Goal: Register for event/course

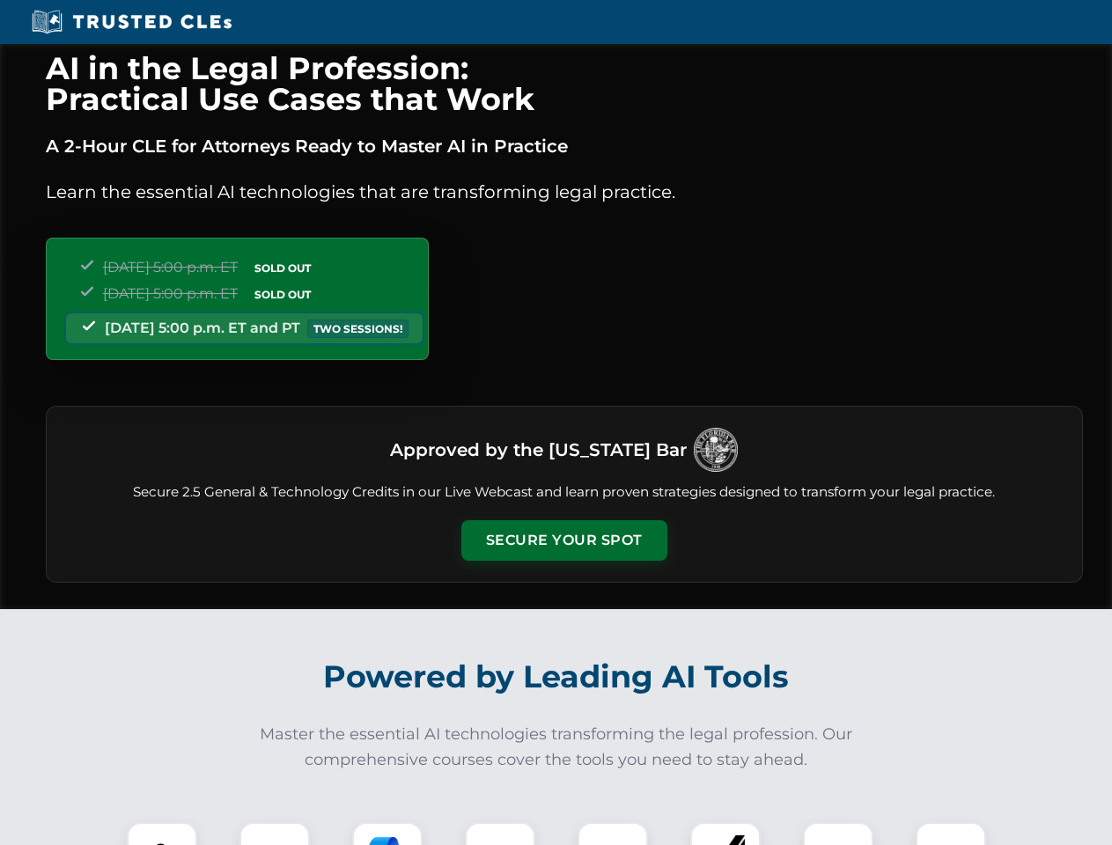
click at [564, 541] on button "Secure Your Spot" at bounding box center [564, 540] width 206 height 41
click at [162, 834] on img at bounding box center [161, 857] width 51 height 51
click at [275, 834] on div at bounding box center [274, 857] width 70 height 70
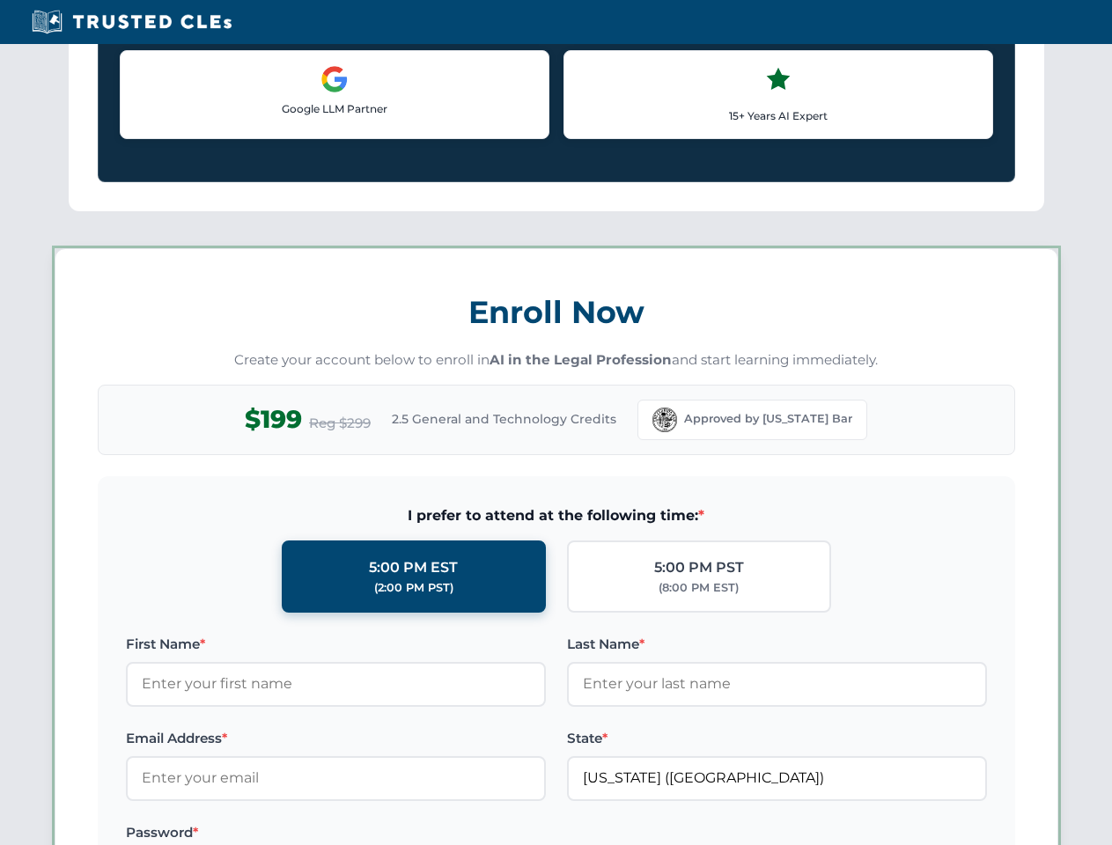
click at [500, 834] on label "Password *" at bounding box center [336, 832] width 420 height 21
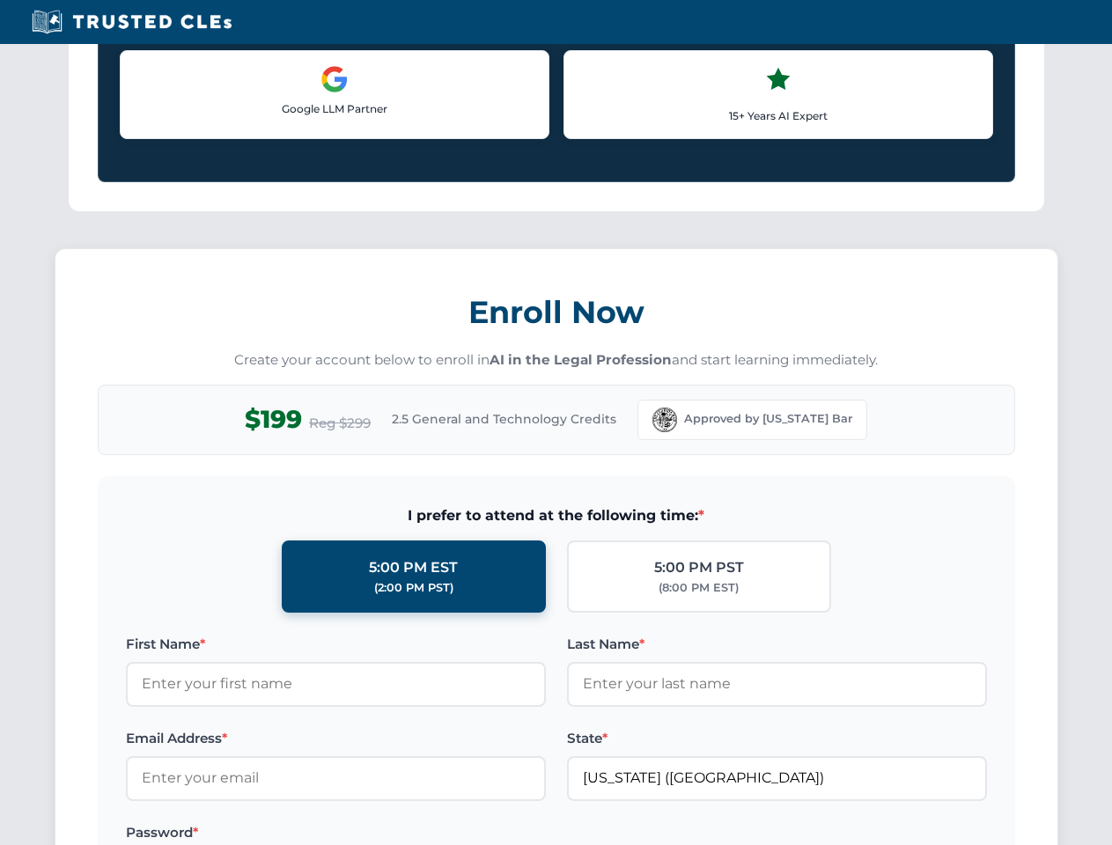
scroll to position [1728, 0]
